Goal: Transaction & Acquisition: Download file/media

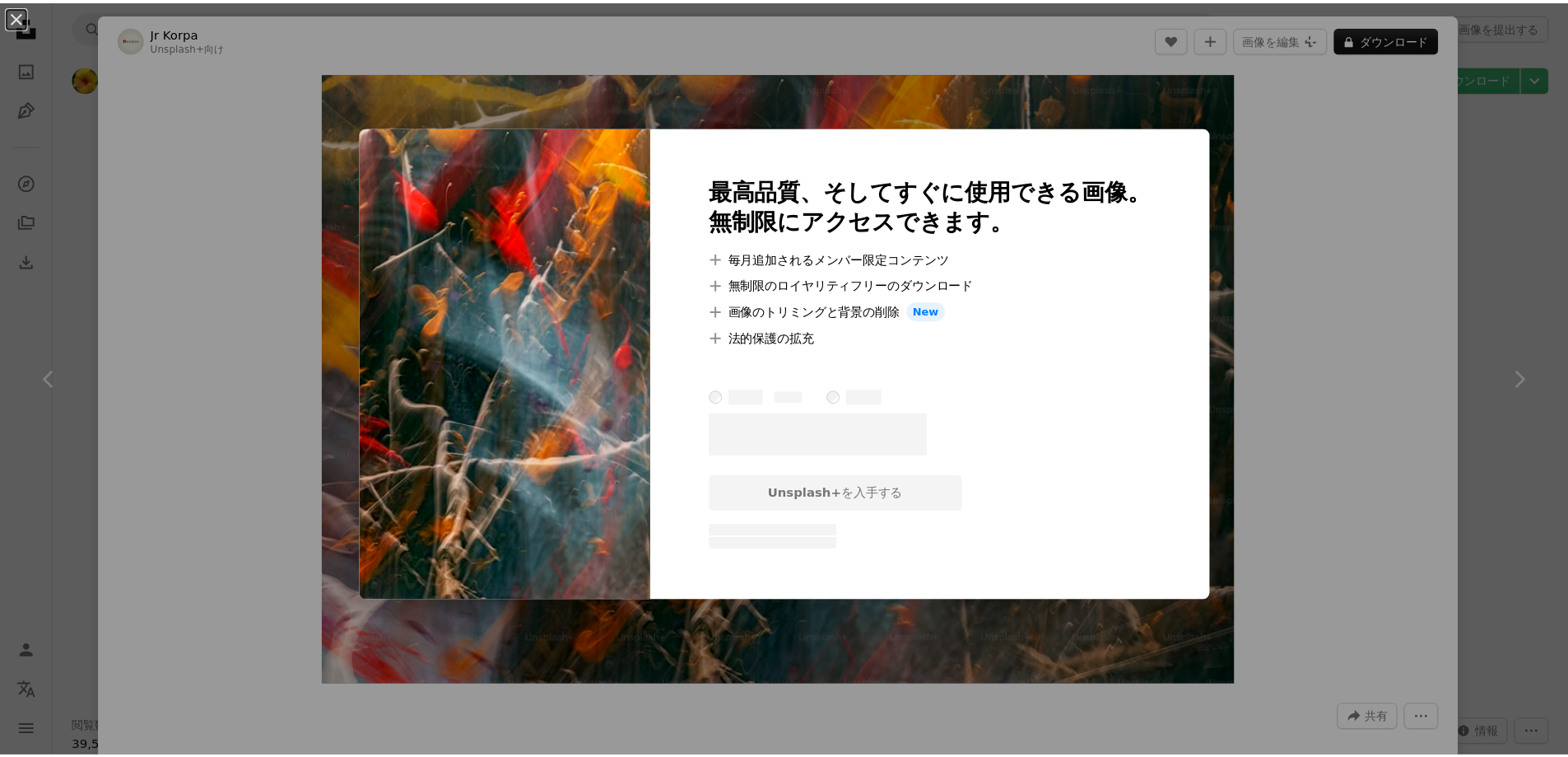
scroll to position [12683, 0]
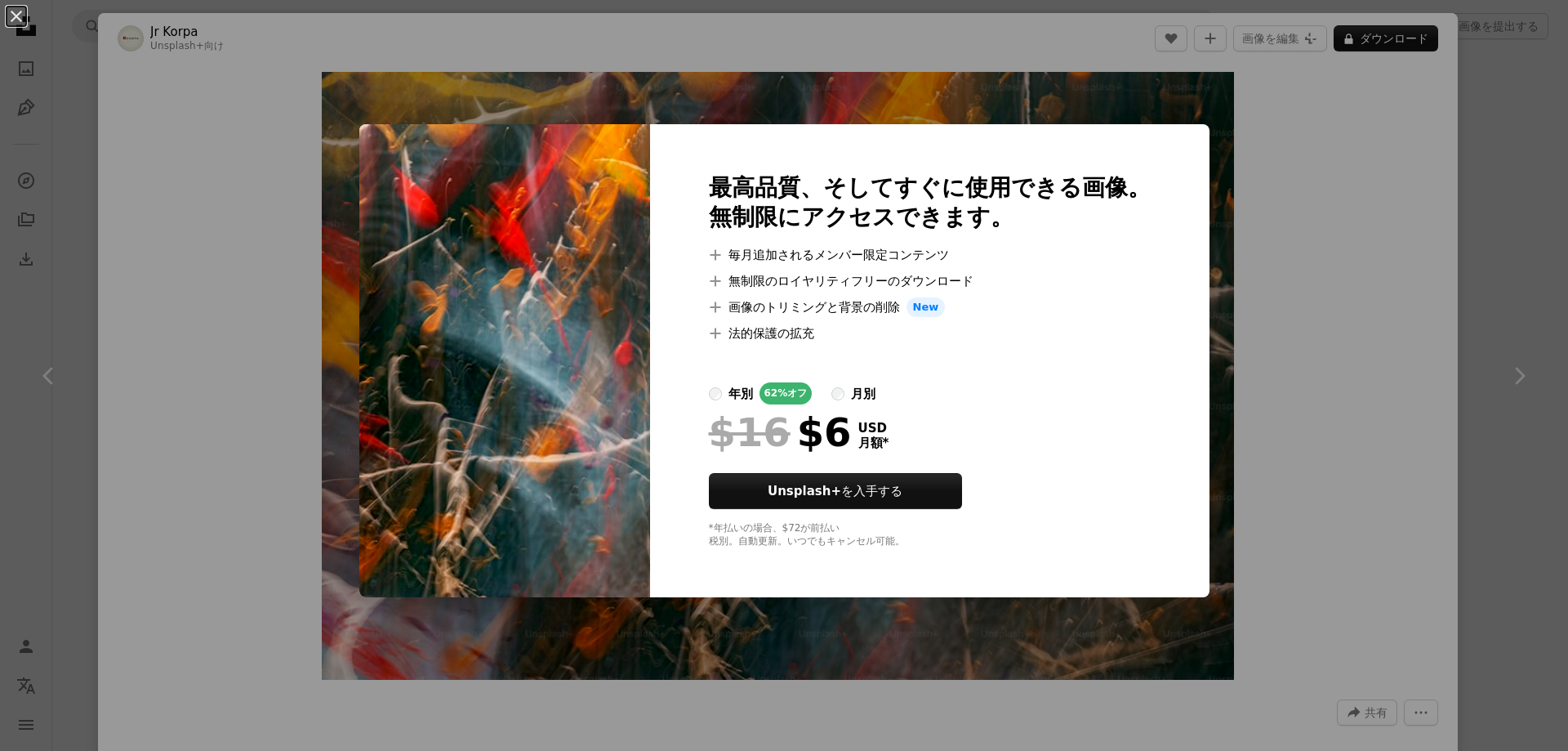
click at [1431, 204] on div "An X shape 最高品質、そしてすぐに使用できる画像。 無制限にアクセスできます。 A plus sign 毎月追加されるメンバー限定コンテンツ A p…" at bounding box center [784, 375] width 1568 height 751
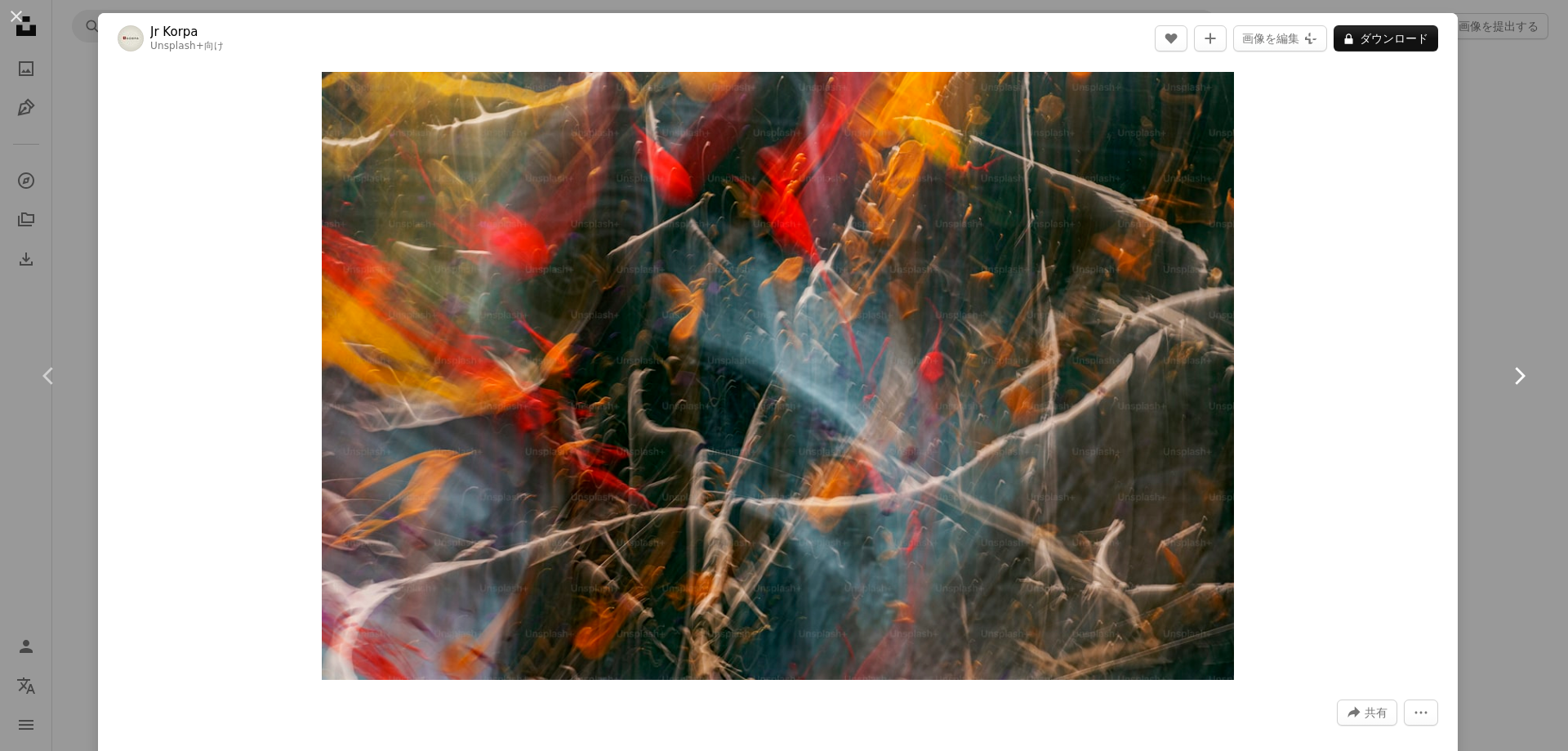
click at [1513, 344] on link "Chevron right" at bounding box center [1518, 375] width 98 height 156
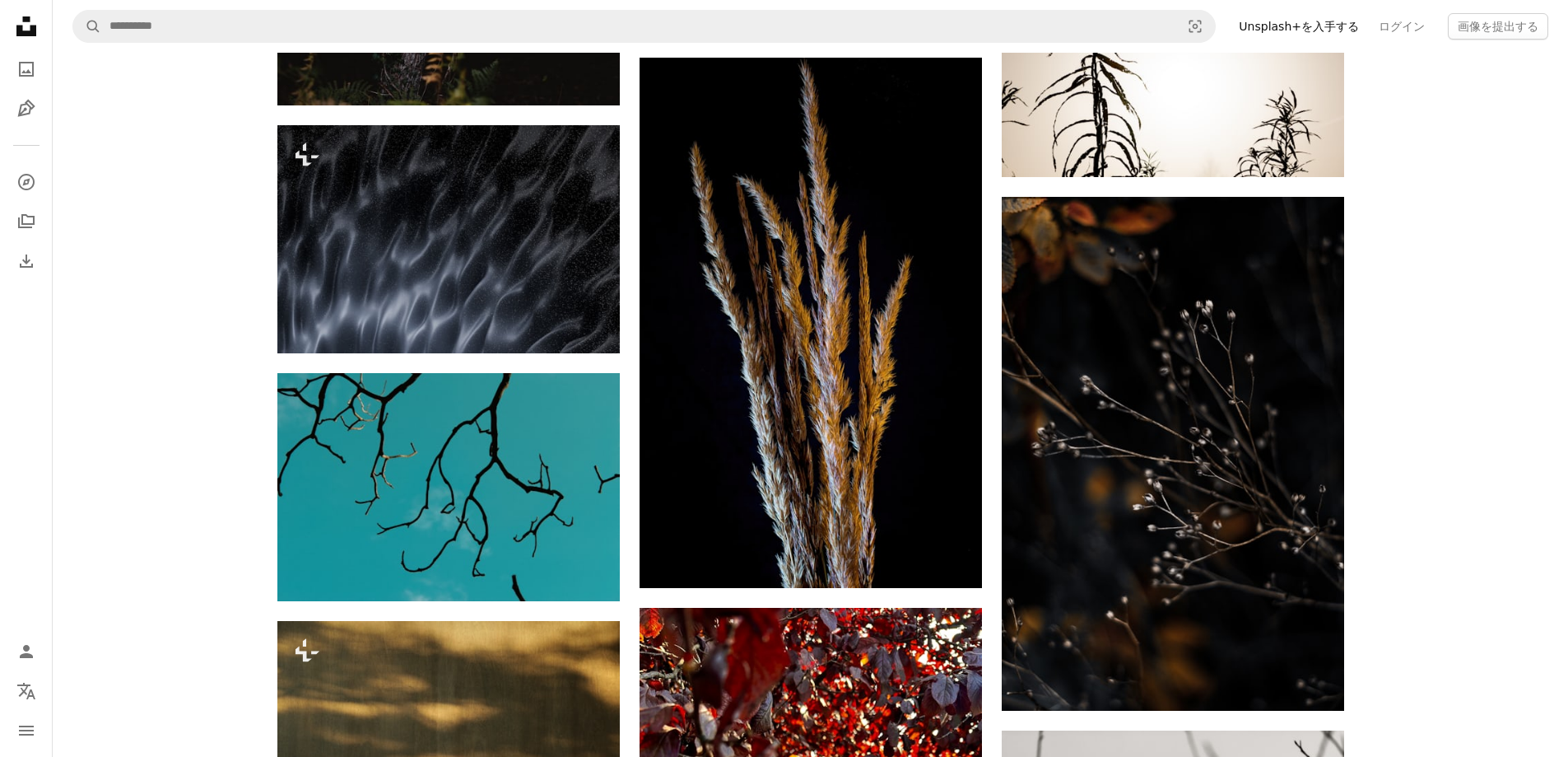
scroll to position [23884, 0]
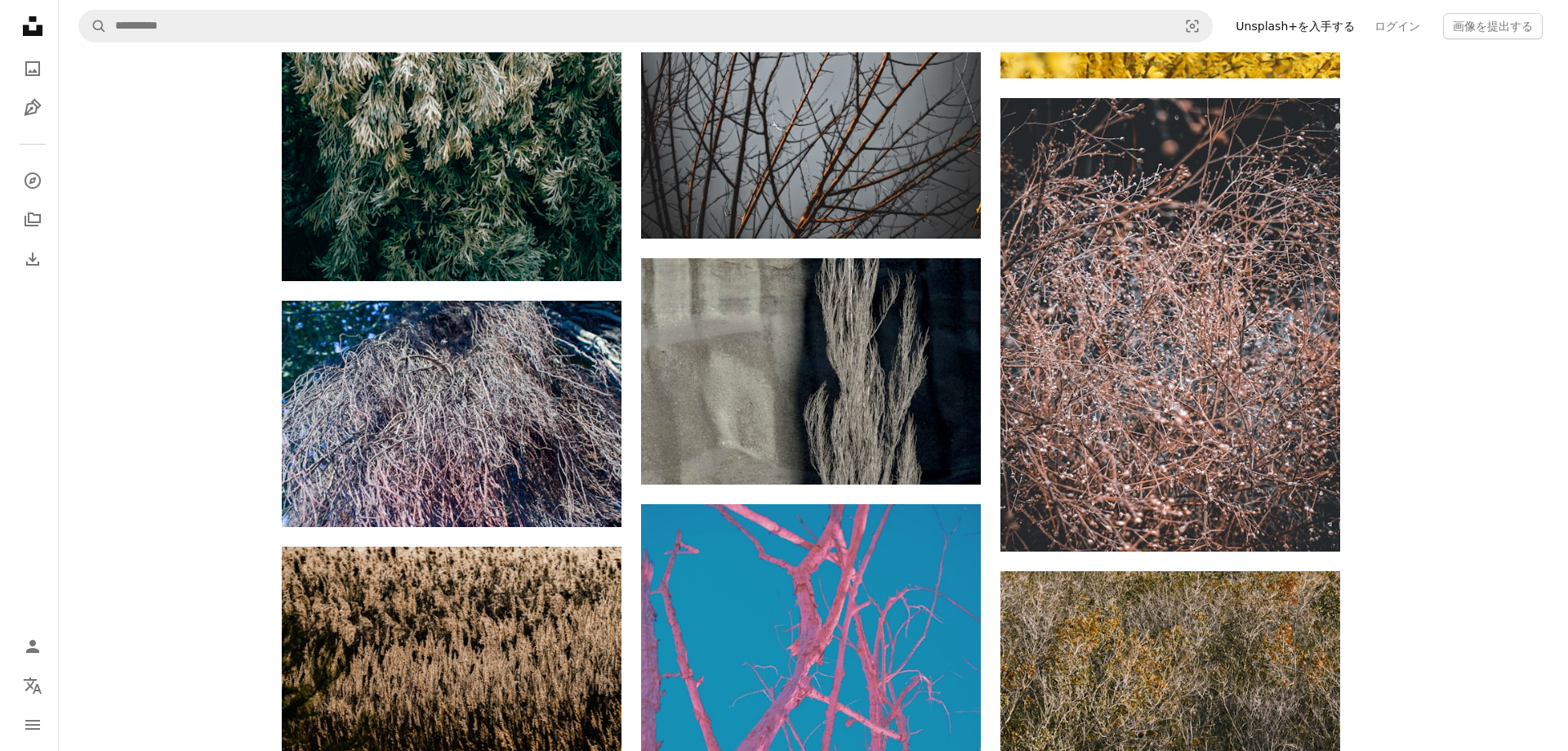
scroll to position [29986, 0]
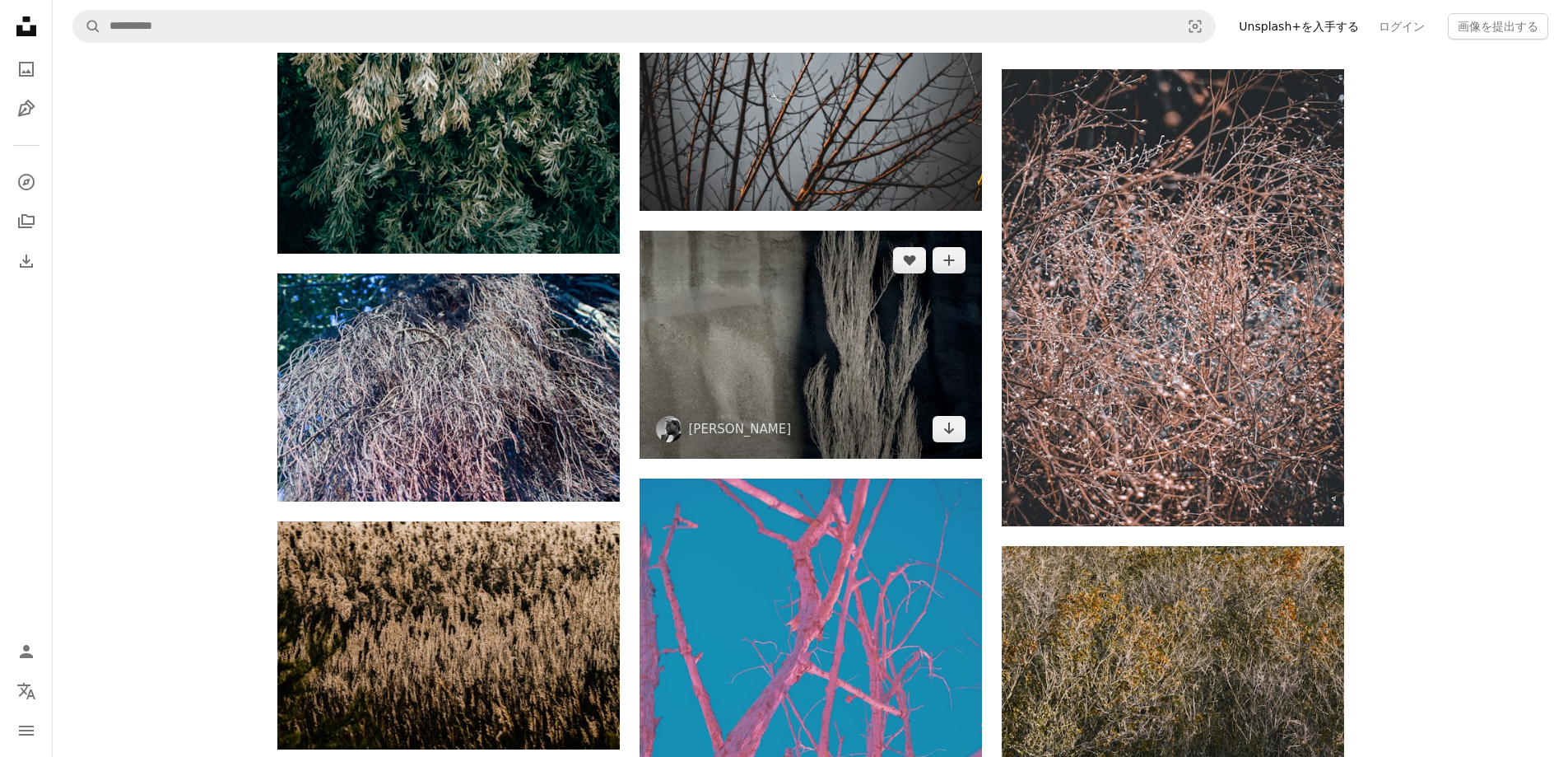
click at [760, 298] on img at bounding box center [810, 344] width 343 height 228
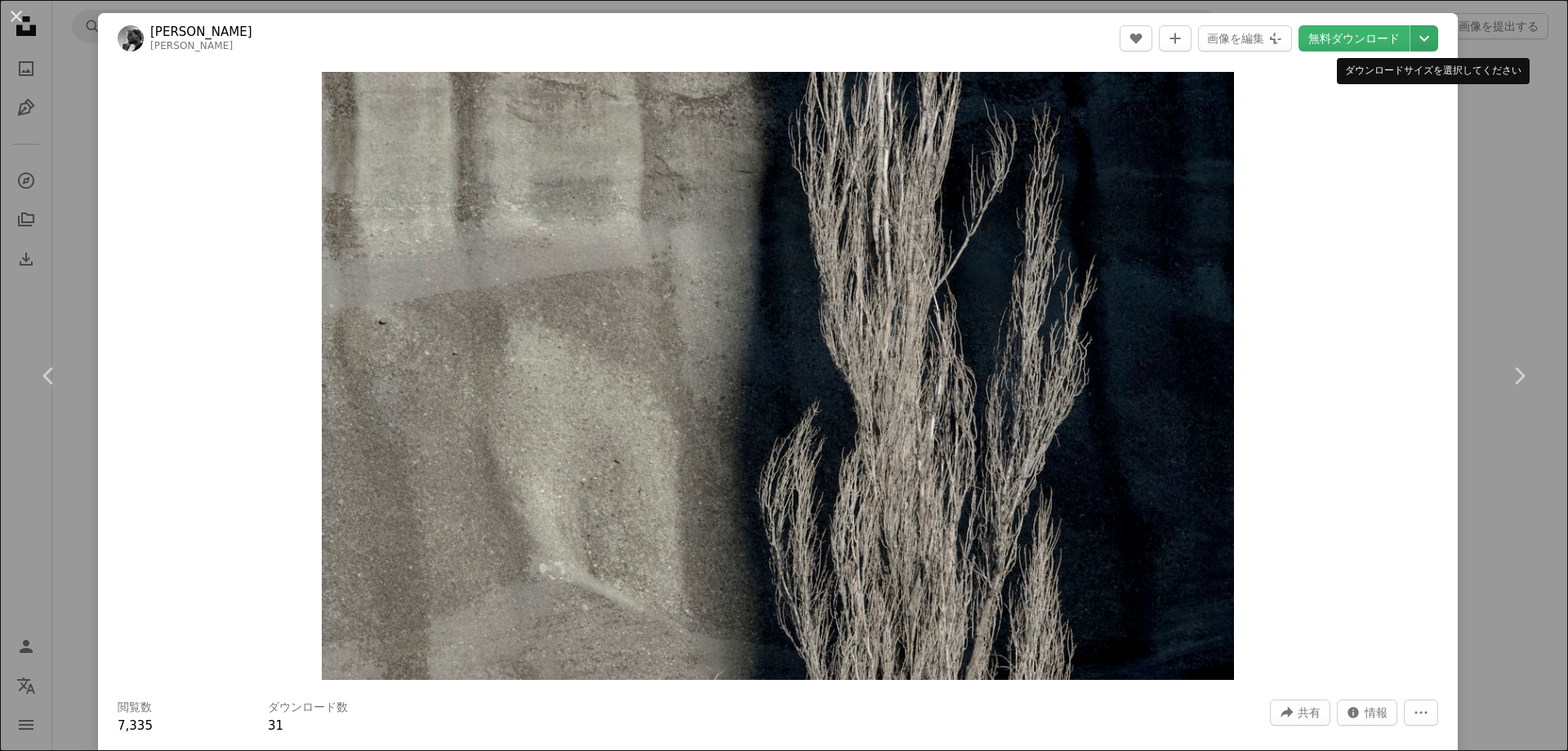
click at [1411, 44] on icon "Chevron down" at bounding box center [1423, 38] width 26 height 19
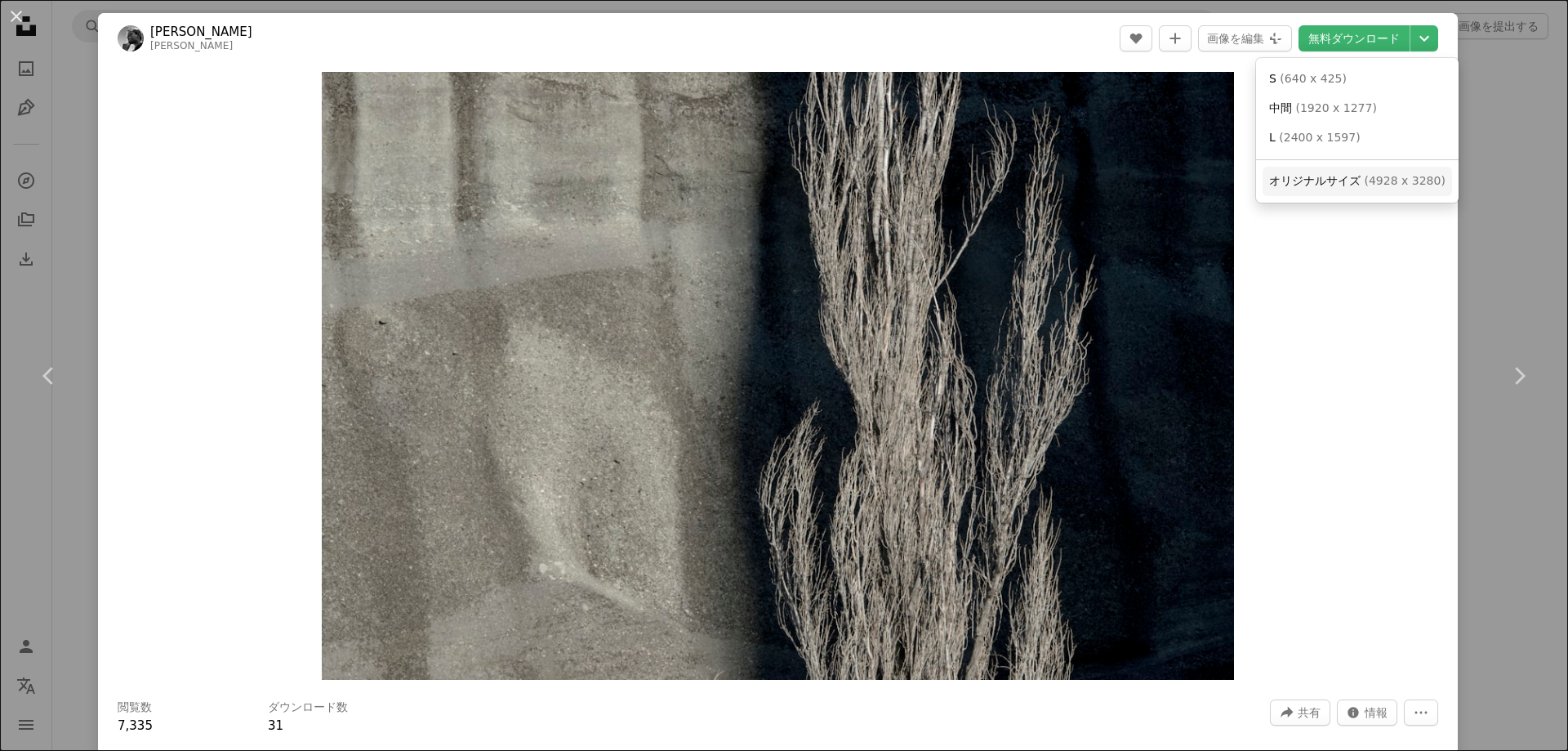
click at [1323, 179] on span "オリジナルサイズ" at bounding box center [1315, 180] width 91 height 13
